Goal: Task Accomplishment & Management: Manage account settings

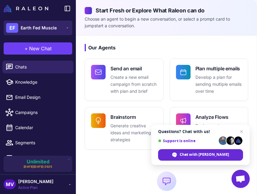
click at [51, 28] on span "Earth Fed Muscle" at bounding box center [39, 28] width 36 height 7
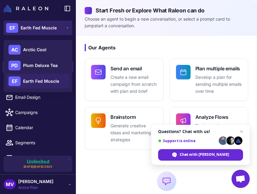
click at [51, 28] on span "Earth Fed Muscle" at bounding box center [39, 28] width 36 height 7
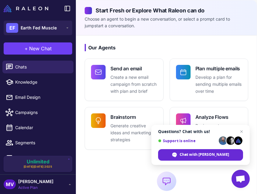
click at [46, 182] on span "[PERSON_NAME]" at bounding box center [35, 181] width 35 height 7
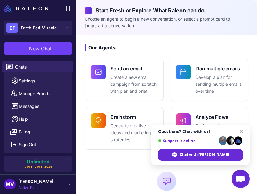
click at [51, 182] on div "MV [PERSON_NAME] Active Plan" at bounding box center [38, 184] width 68 height 12
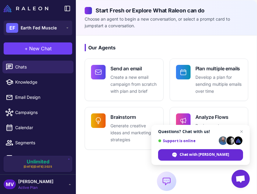
click at [70, 184] on icon at bounding box center [69, 184] width 5 height 5
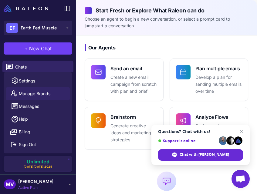
click at [35, 95] on span "Manage Brands" at bounding box center [35, 93] width 32 height 7
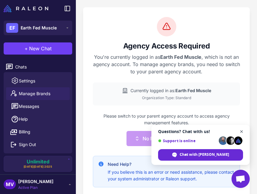
click at [241, 130] on span "Close chat" at bounding box center [241, 132] width 8 height 8
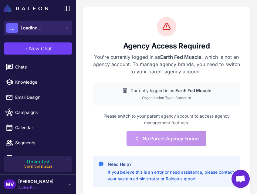
click at [41, 28] on span "Loading..." at bounding box center [31, 28] width 21 height 7
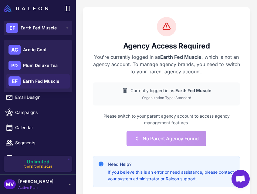
click at [41, 184] on span "[PERSON_NAME]" at bounding box center [35, 181] width 35 height 7
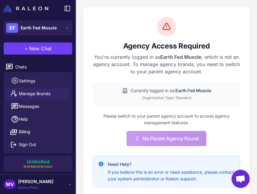
click at [36, 92] on span "Manage Brands" at bounding box center [35, 93] width 32 height 7
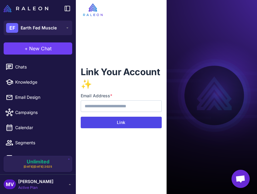
click at [114, 121] on button "Link" at bounding box center [121, 123] width 81 height 12
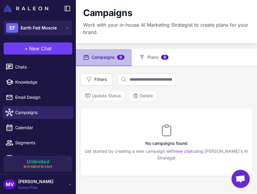
click at [57, 179] on div "MV [PERSON_NAME] Active Plan" at bounding box center [38, 184] width 68 height 12
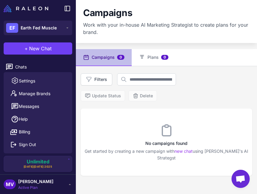
click at [69, 184] on icon at bounding box center [70, 184] width 2 height 1
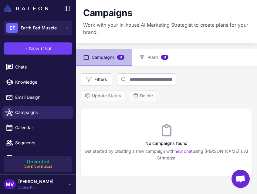
click at [68, 185] on icon at bounding box center [69, 184] width 5 height 5
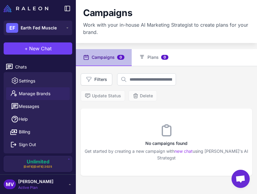
click at [43, 91] on span "Manage Brands" at bounding box center [35, 93] width 32 height 7
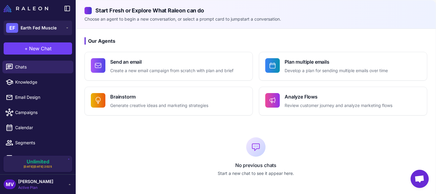
click at [55, 181] on div "MV [PERSON_NAME] Active Plan" at bounding box center [38, 184] width 68 height 12
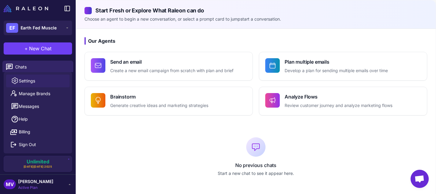
click at [33, 76] on link "Settings" at bounding box center [38, 81] width 64 height 13
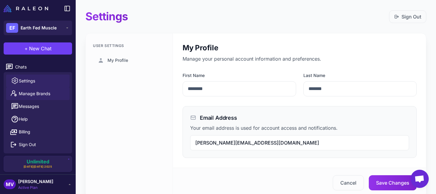
click at [41, 97] on span "Manage Brands" at bounding box center [35, 93] width 32 height 7
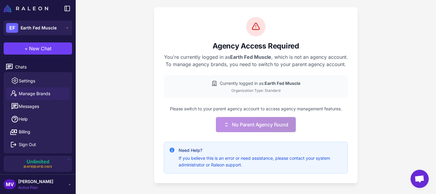
scroll to position [4, 0]
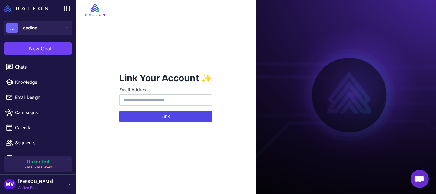
click at [169, 114] on button "Link" at bounding box center [165, 117] width 93 height 12
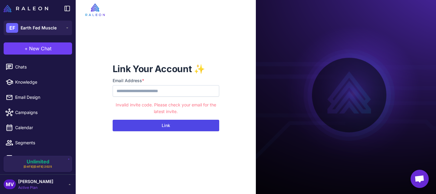
click at [154, 125] on button "Link" at bounding box center [166, 126] width 107 height 12
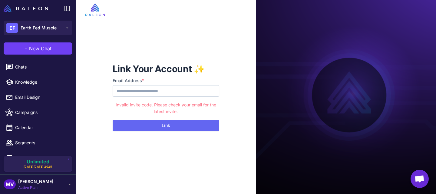
click at [45, 178] on div "MV Michelle Veralli Active Plan" at bounding box center [38, 184] width 76 height 20
click at [41, 189] on span "Active Plan" at bounding box center [35, 187] width 35 height 5
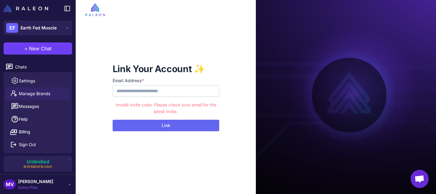
click at [35, 95] on span "Manage Brands" at bounding box center [35, 93] width 32 height 7
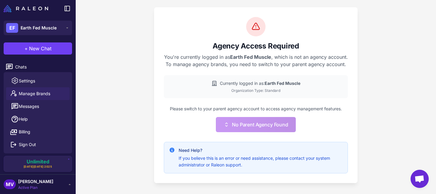
click at [124, 112] on div "Agency Access Required You're currently logged in as Earth Fed Muscle , which i…" at bounding box center [256, 97] width 360 height 194
click at [54, 190] on div "MV [PERSON_NAME] Active Plan" at bounding box center [38, 184] width 76 height 20
click at [65, 186] on div "MV [PERSON_NAME] Active Plan" at bounding box center [38, 184] width 68 height 12
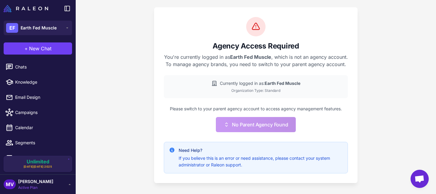
click at [66, 184] on div "MV [PERSON_NAME] Active Plan" at bounding box center [38, 184] width 68 height 12
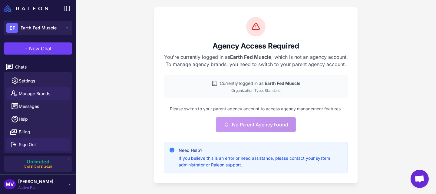
click at [38, 144] on button "Sign Out" at bounding box center [38, 144] width 64 height 13
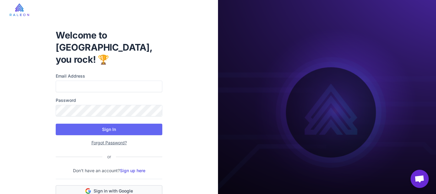
click at [120, 188] on span "Sign in with Google" at bounding box center [113, 191] width 39 height 6
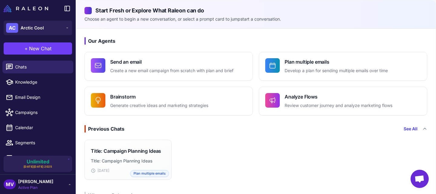
click at [57, 181] on div "MV [PERSON_NAME] Active Plan" at bounding box center [38, 184] width 68 height 12
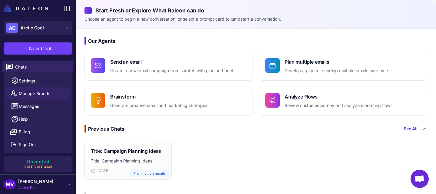
click at [45, 94] on span "Manage Brands" at bounding box center [35, 93] width 32 height 7
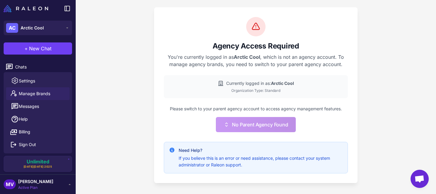
click at [136, 93] on div "Agency Access Required You're currently logged in as Arctic Cool , which is not…" at bounding box center [256, 97] width 360 height 194
click at [55, 28] on button "AC Arctic Cool" at bounding box center [38, 28] width 68 height 15
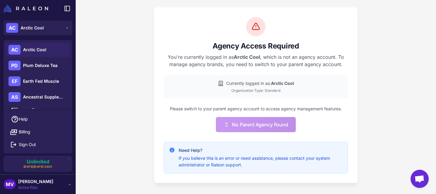
click at [121, 71] on div "Agency Access Required You're currently logged in as Arctic Cool , which is not…" at bounding box center [256, 97] width 360 height 194
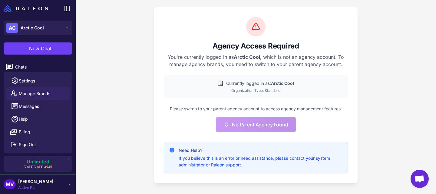
click at [62, 177] on div "MV [PERSON_NAME] Active Plan" at bounding box center [38, 184] width 76 height 20
click at [68, 181] on div "MV [PERSON_NAME] Active Plan" at bounding box center [38, 184] width 68 height 12
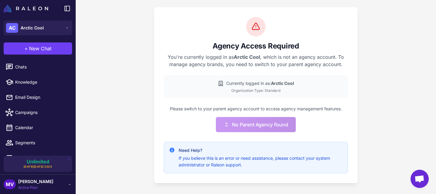
click at [68, 180] on div "MV [PERSON_NAME] Active Plan" at bounding box center [38, 184] width 68 height 12
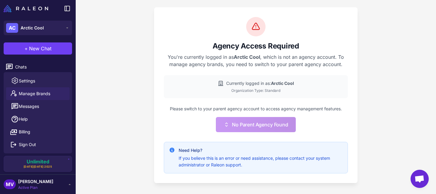
click at [43, 88] on link "Manage Brands" at bounding box center [38, 93] width 64 height 13
click at [37, 94] on span "Manage Brands" at bounding box center [35, 93] width 32 height 7
click at [33, 81] on span "Settings" at bounding box center [27, 81] width 16 height 7
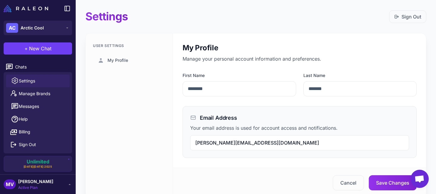
click at [69, 182] on icon at bounding box center [69, 184] width 5 height 5
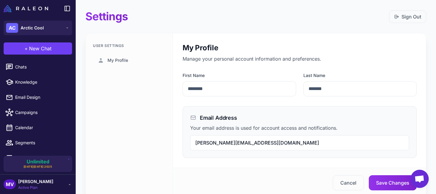
click at [69, 182] on icon at bounding box center [69, 184] width 5 height 5
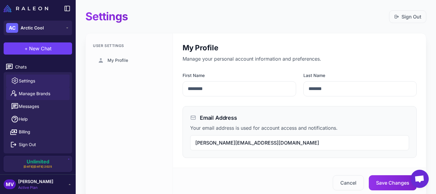
click at [50, 95] on link "Manage Brands" at bounding box center [38, 93] width 64 height 13
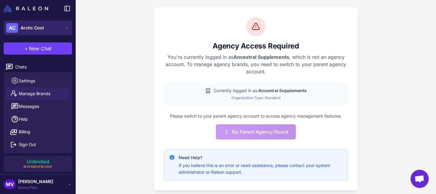
click at [51, 30] on button "AC Arctic Cool" at bounding box center [38, 28] width 68 height 15
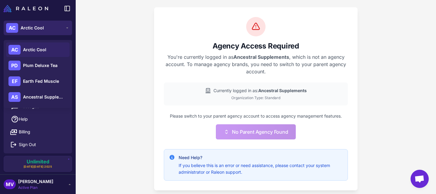
click at [57, 29] on button "AC Arctic Cool" at bounding box center [38, 28] width 68 height 15
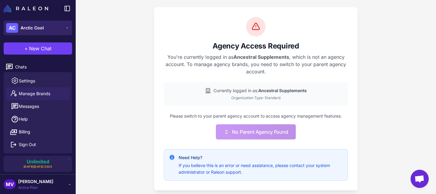
click at [57, 29] on button "AC Arctic Cool" at bounding box center [38, 28] width 68 height 15
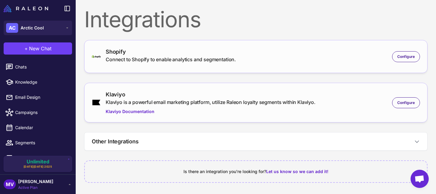
click at [61, 183] on div "MV [PERSON_NAME] Active Plan" at bounding box center [38, 184] width 68 height 12
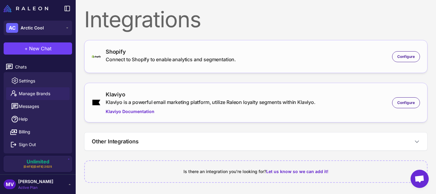
click at [55, 94] on link "Manage Brands" at bounding box center [38, 93] width 64 height 13
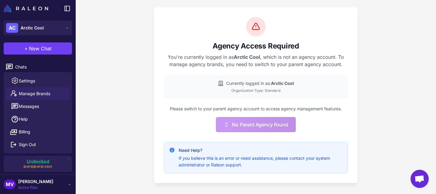
click at [65, 189] on div "MV Michelle Veralli Active Plan" at bounding box center [38, 184] width 68 height 12
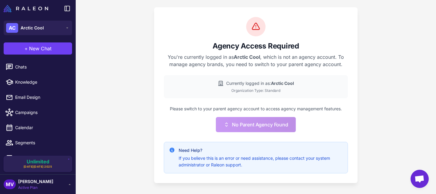
click at [67, 186] on div "MV Michelle Veralli Active Plan" at bounding box center [38, 184] width 68 height 12
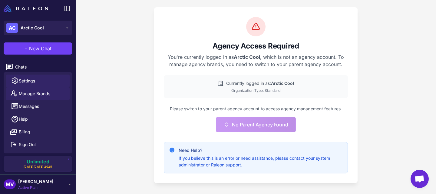
click at [44, 77] on link "Settings" at bounding box center [38, 81] width 64 height 13
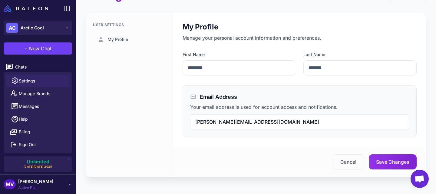
scroll to position [23, 0]
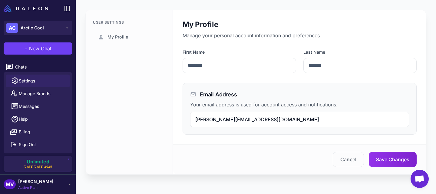
click at [151, 122] on div "User Settings My Profile" at bounding box center [129, 92] width 87 height 164
click at [134, 38] on link "My Profile" at bounding box center [129, 37] width 72 height 14
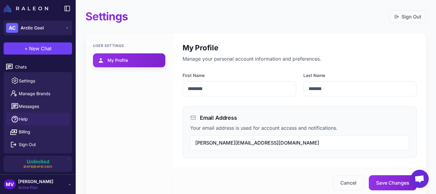
click at [36, 122] on link "Help" at bounding box center [38, 119] width 64 height 13
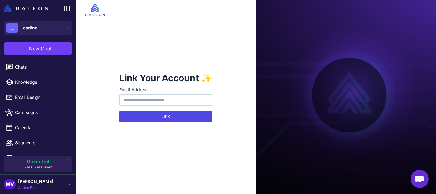
click at [155, 119] on button "Link" at bounding box center [165, 117] width 93 height 12
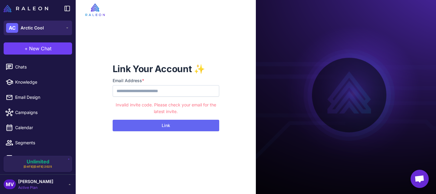
click at [36, 27] on span "Arctic Cool" at bounding box center [32, 28] width 23 height 7
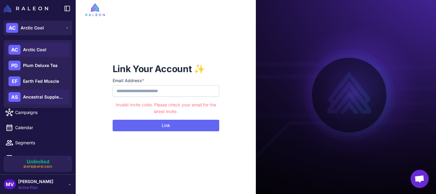
click at [38, 100] on div "AS Ancestral Supplements" at bounding box center [38, 97] width 64 height 15
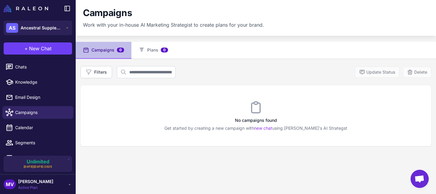
click at [60, 187] on div "MV [PERSON_NAME] Active Plan" at bounding box center [38, 184] width 68 height 12
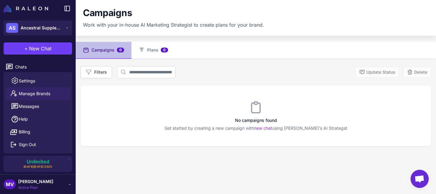
click at [44, 93] on span "Manage Brands" at bounding box center [35, 93] width 32 height 7
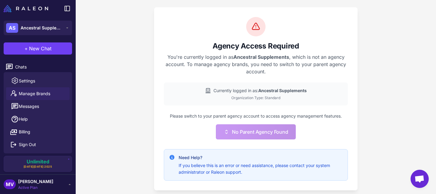
click at [151, 137] on div "Agency Access Required You're currently logged in as Ancestral Supplements , wh…" at bounding box center [256, 98] width 360 height 197
click at [370, 90] on div "Agency Access Required You're currently logged in as Ancestral Supplements , wh…" at bounding box center [256, 98] width 360 height 197
